Goal: Find specific page/section: Find specific page/section

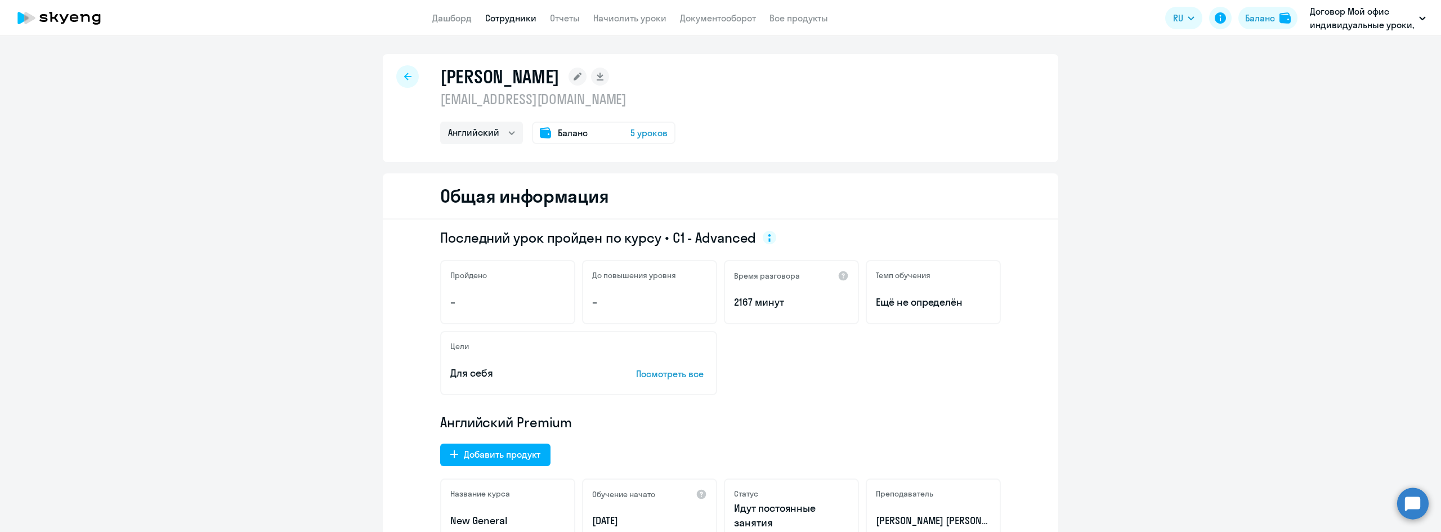
select select "english"
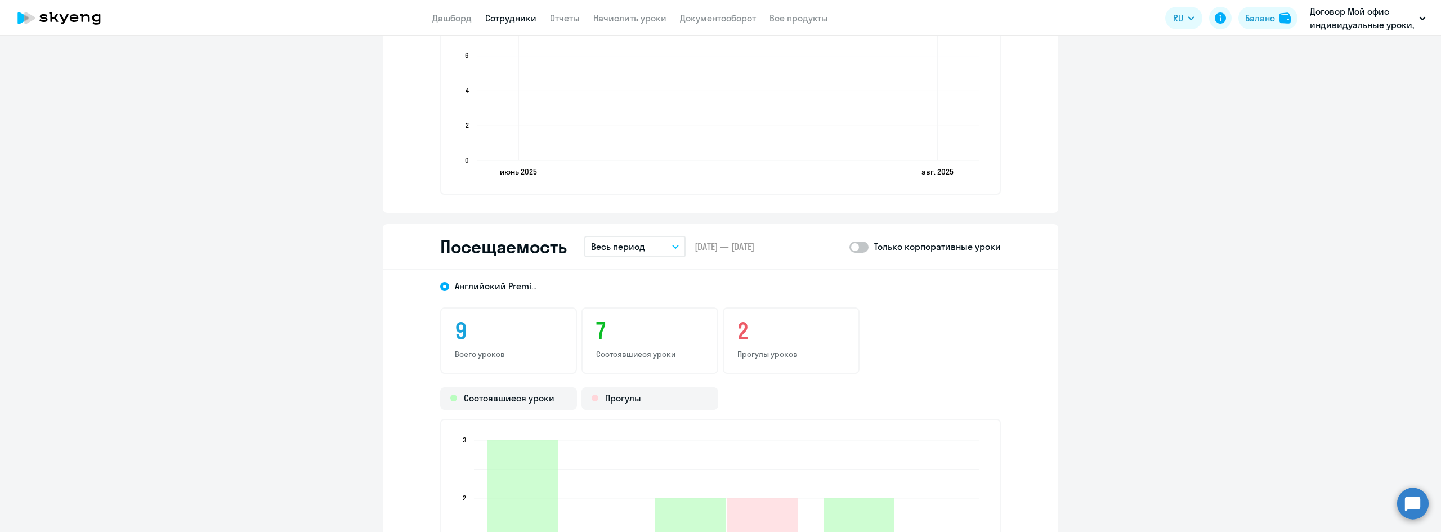
click at [505, 27] on app-header "Дашборд Сотрудники Отчеты Начислить уроки Документооборот Все продукты Дашборд …" at bounding box center [720, 18] width 1441 height 36
click at [506, 24] on app-menu-item-link "Сотрудники" at bounding box center [510, 18] width 51 height 14
click at [506, 23] on link "Сотрудники" at bounding box center [510, 17] width 51 height 11
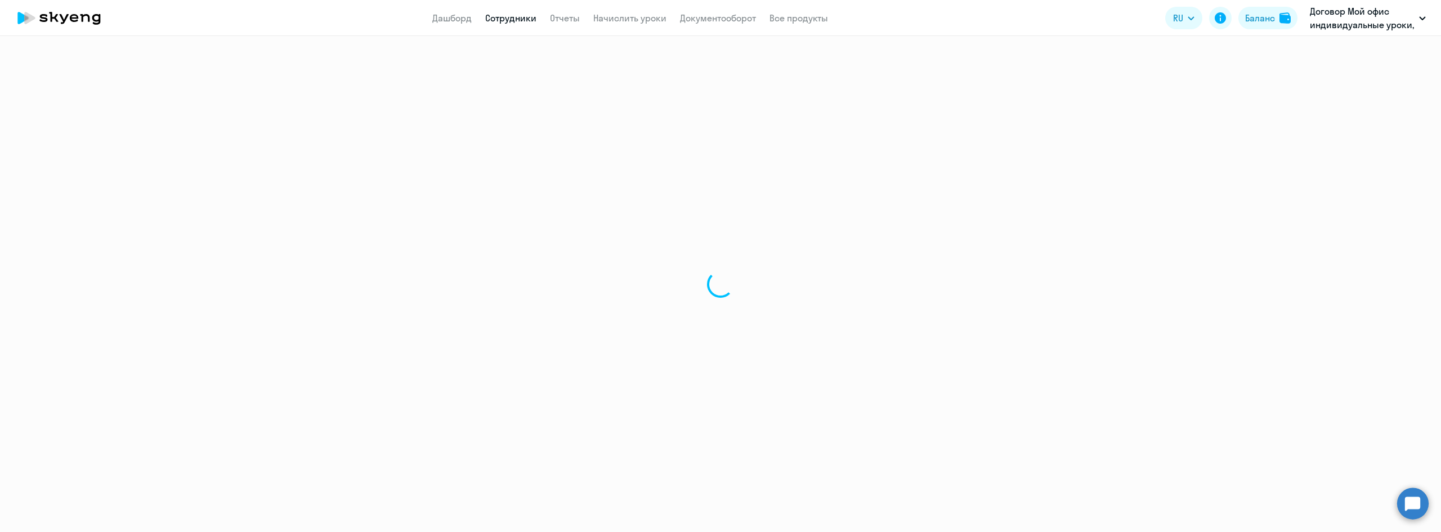
select select "30"
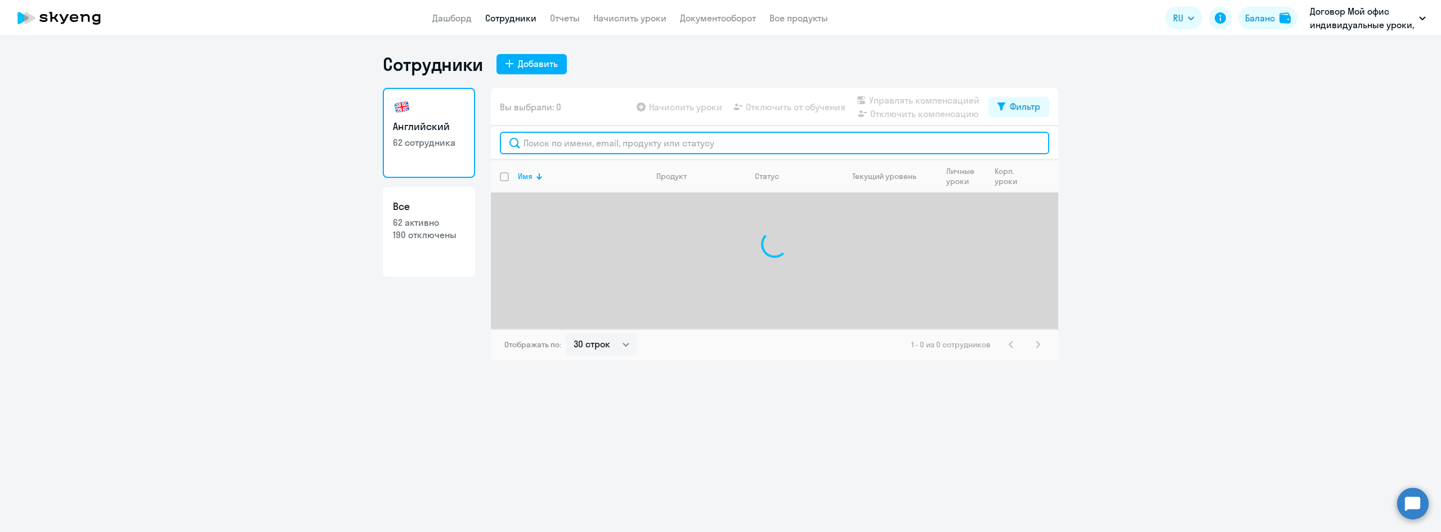
click at [551, 146] on input "text" at bounding box center [774, 143] width 549 height 23
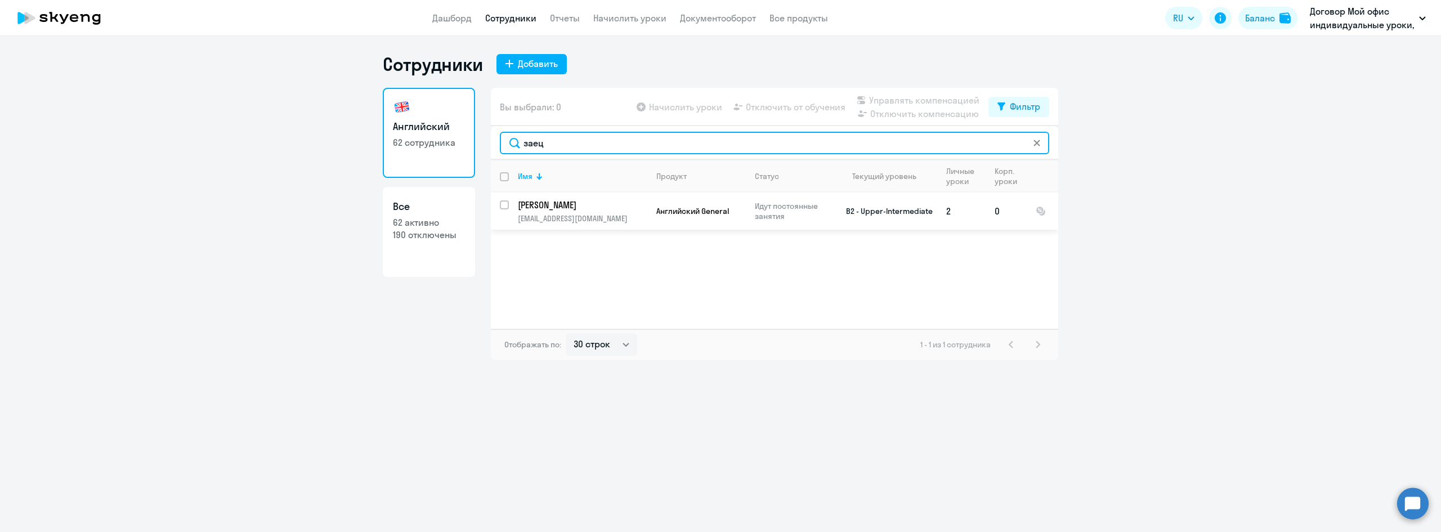
type input "заец"
click at [563, 198] on td "[PERSON_NAME] [PERSON_NAME][EMAIL_ADDRESS][DOMAIN_NAME]" at bounding box center [578, 210] width 138 height 37
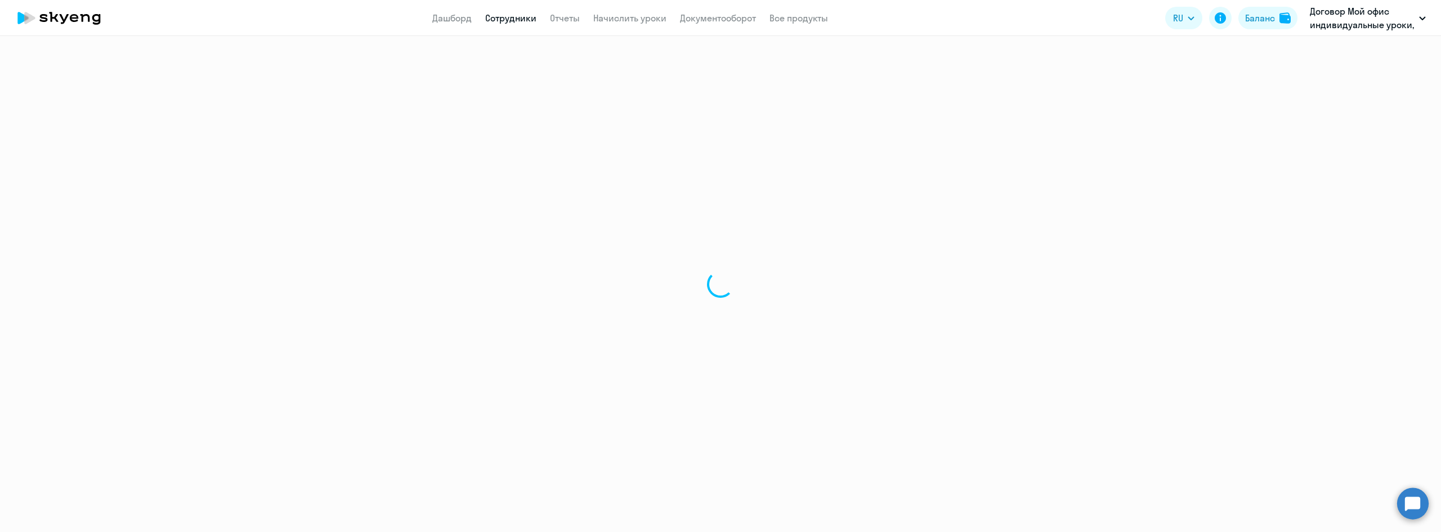
select select "english"
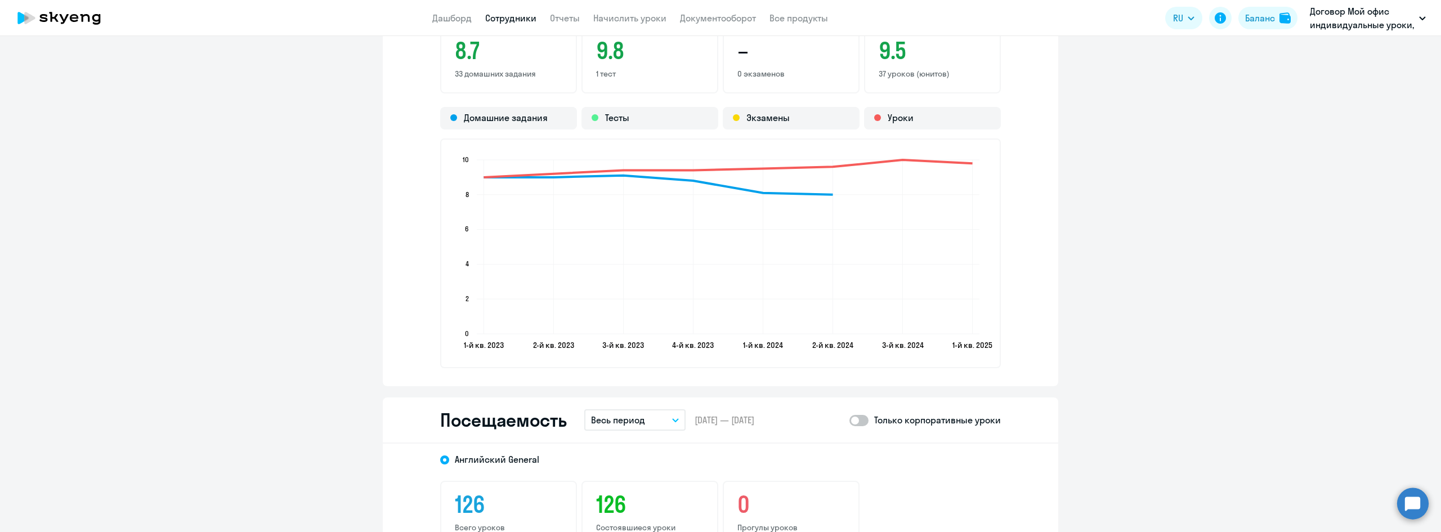
scroll to position [1350, 0]
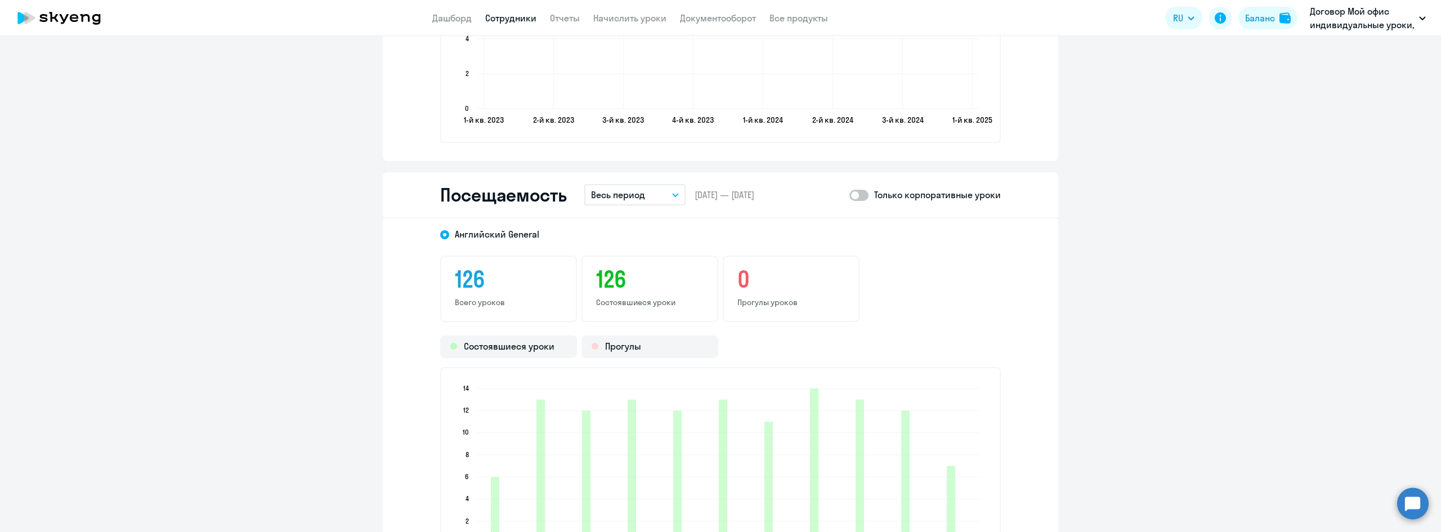
click at [665, 193] on button "Весь период" at bounding box center [634, 194] width 101 height 21
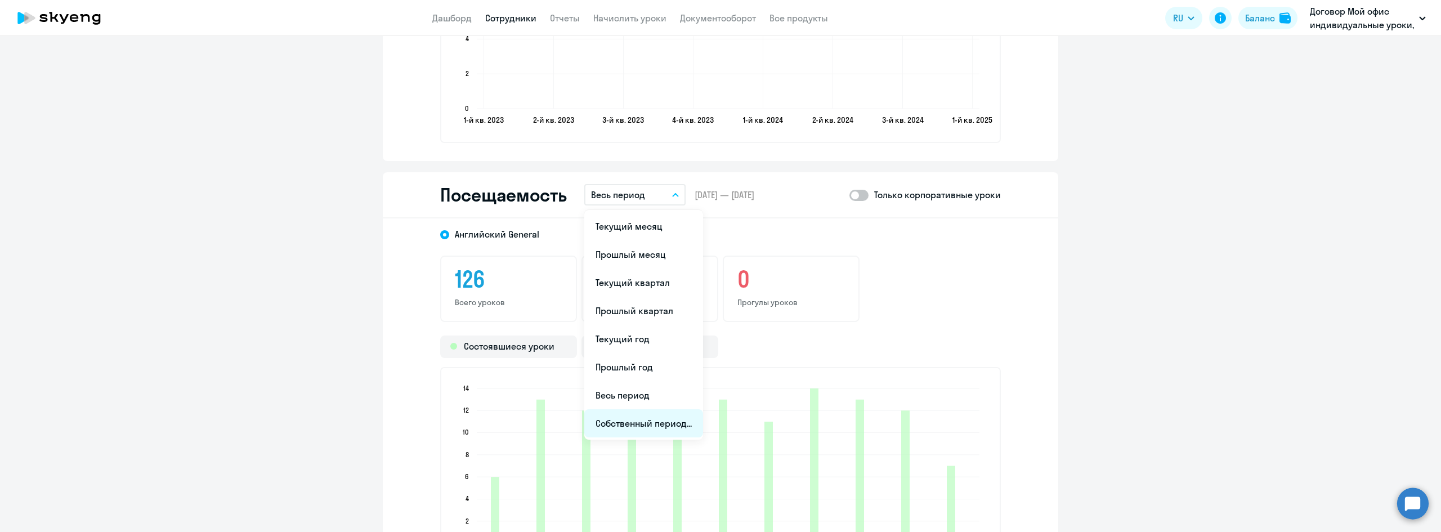
click at [647, 424] on li "Собственный период..." at bounding box center [643, 423] width 119 height 28
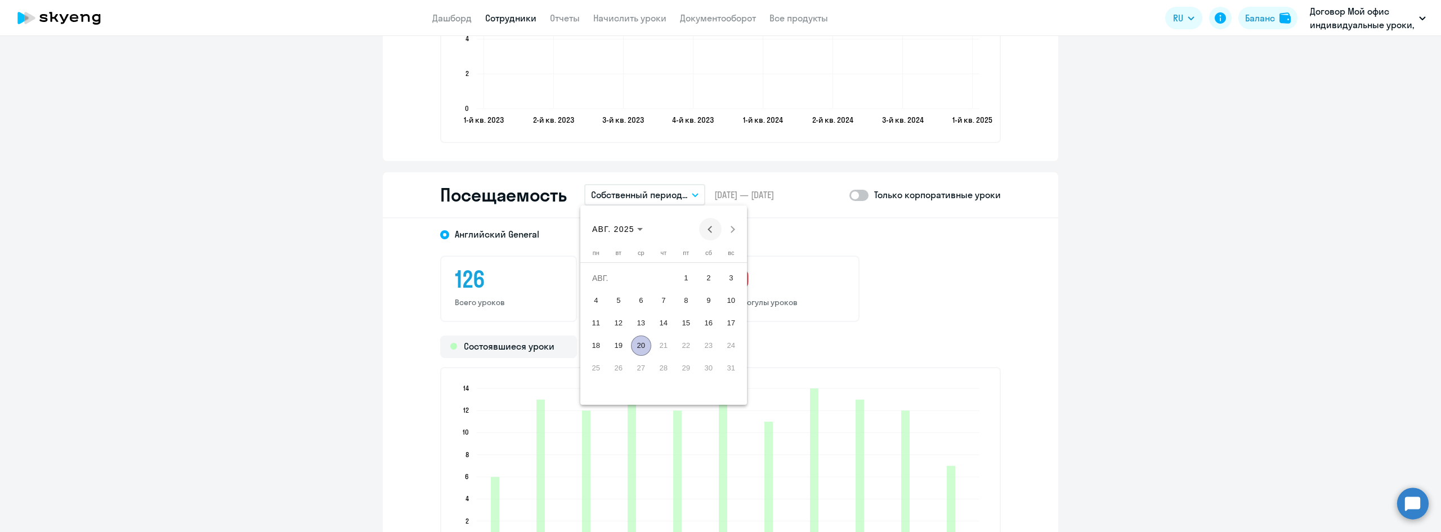
click at [707, 223] on span "Previous month" at bounding box center [710, 229] width 23 height 23
click at [735, 280] on span "1" at bounding box center [731, 278] width 20 height 20
click at [735, 234] on span "Next month" at bounding box center [732, 229] width 23 height 23
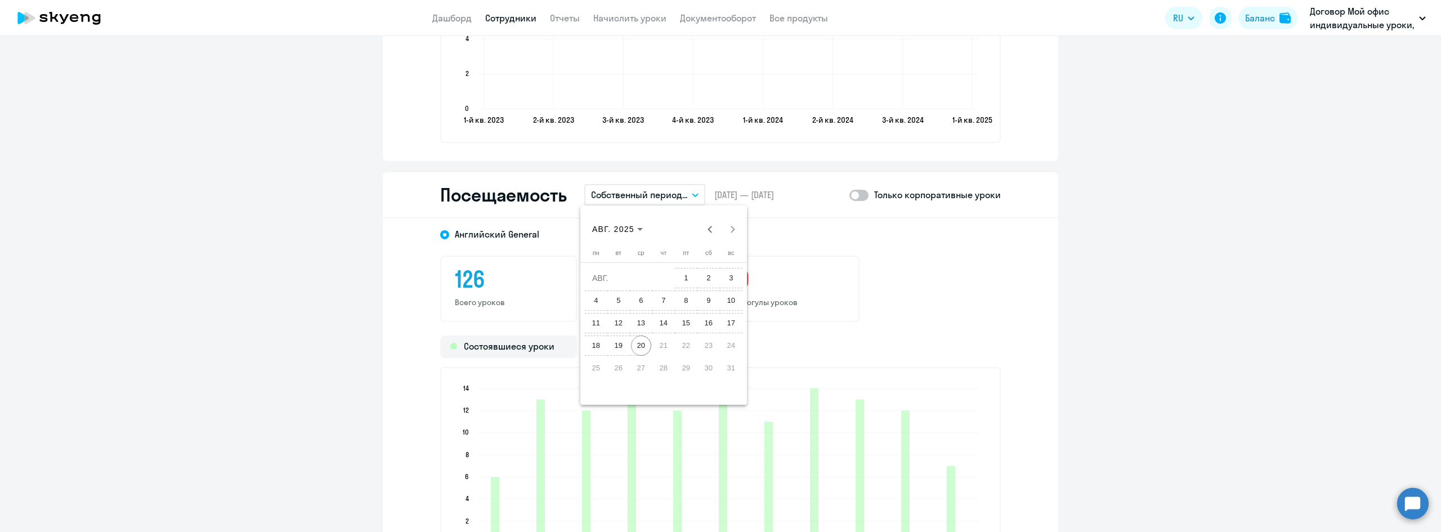
click at [641, 350] on span "20" at bounding box center [641, 345] width 20 height 20
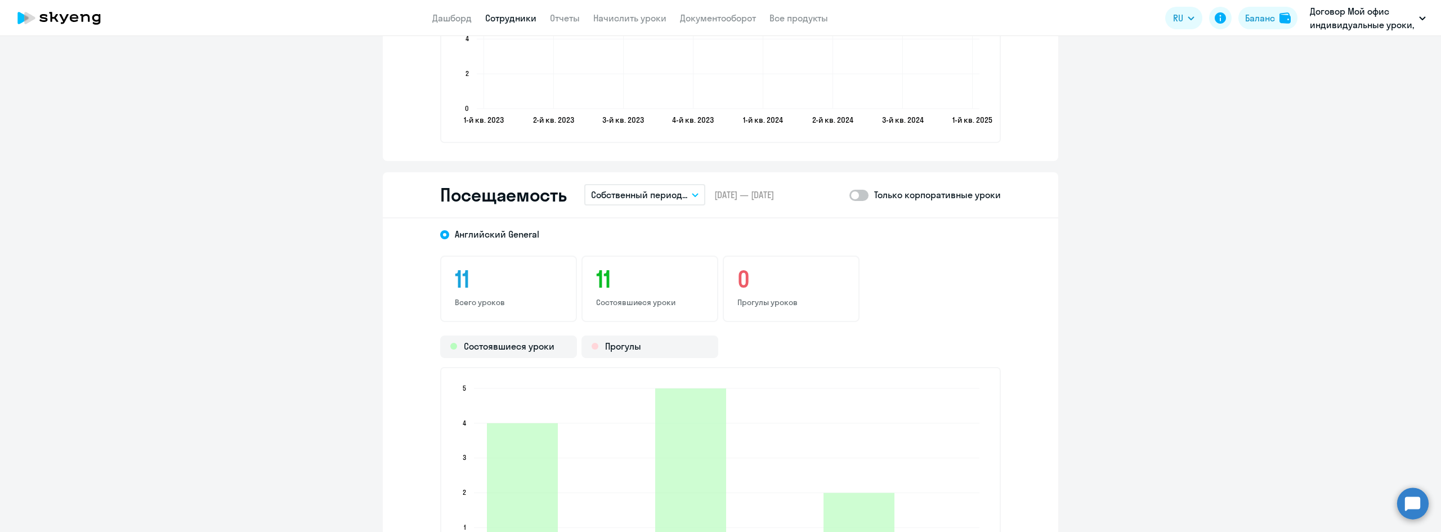
scroll to position [1576, 0]
